Goal: Task Accomplishment & Management: Manage account settings

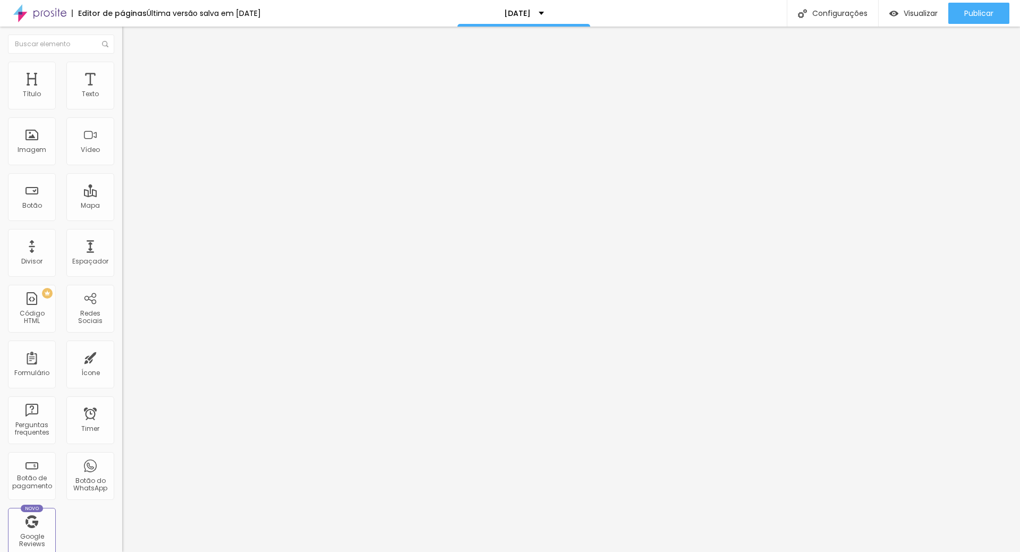
click at [122, 91] on span "Trocar imagem" at bounding box center [151, 86] width 58 height 9
